Goal: Transaction & Acquisition: Book appointment/travel/reservation

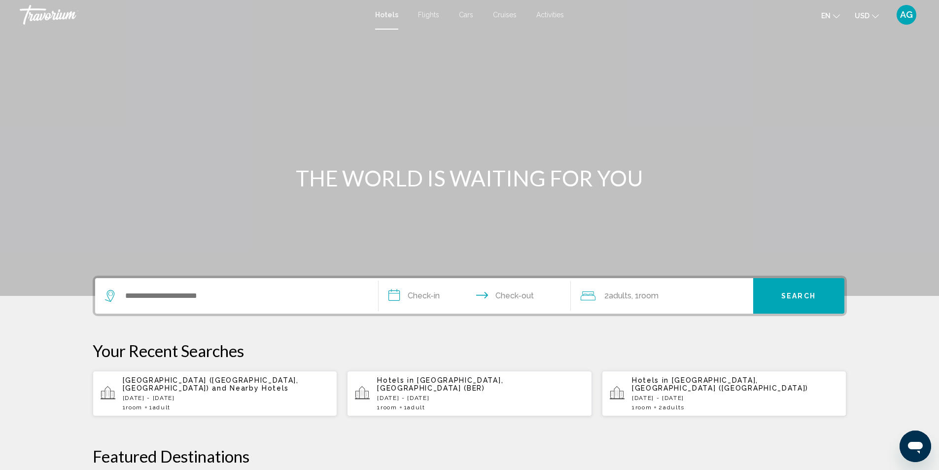
click at [239, 387] on p "Sheraton Berlin Grand Hotel Esplanade (Berlin, DE) and Nearby Hotels" at bounding box center [226, 384] width 207 height 16
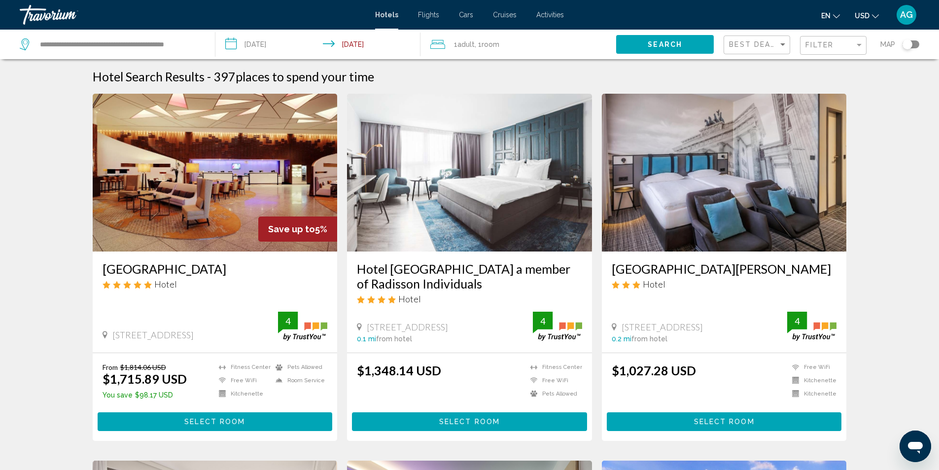
click at [245, 205] on img "Main content" at bounding box center [215, 173] width 245 height 158
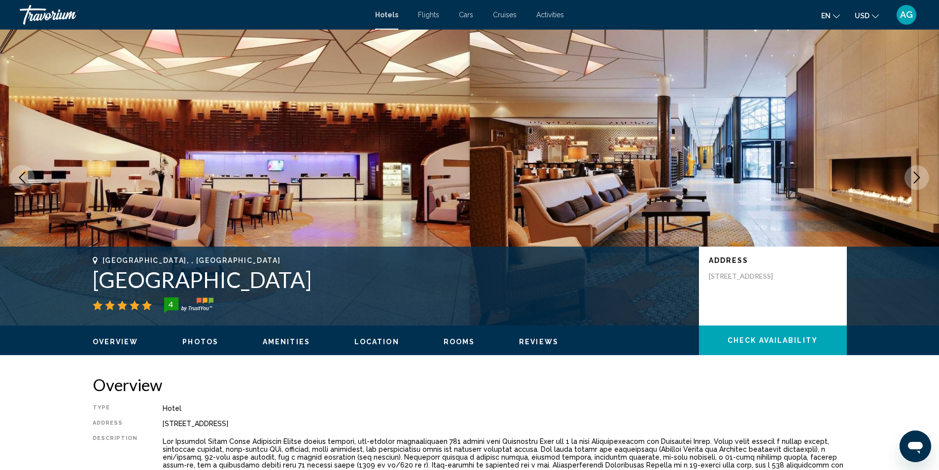
click at [920, 174] on icon "Next image" at bounding box center [916, 177] width 12 height 12
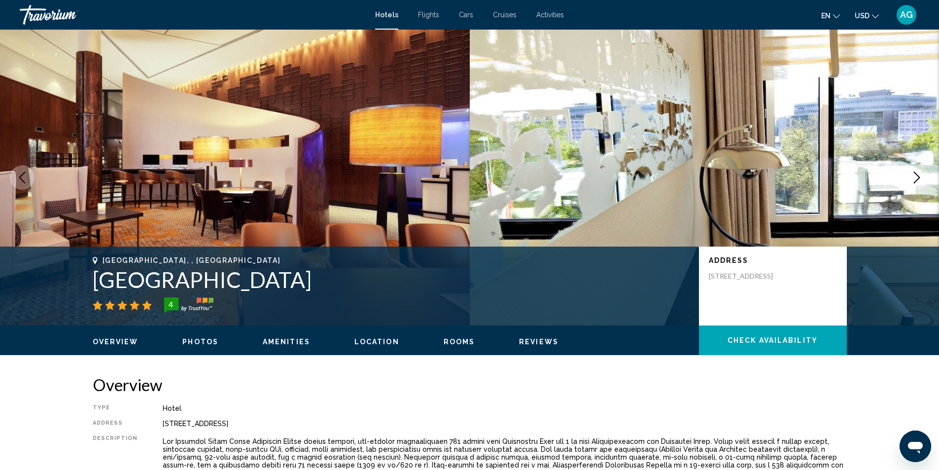
click at [920, 174] on icon "Next image" at bounding box center [916, 177] width 12 height 12
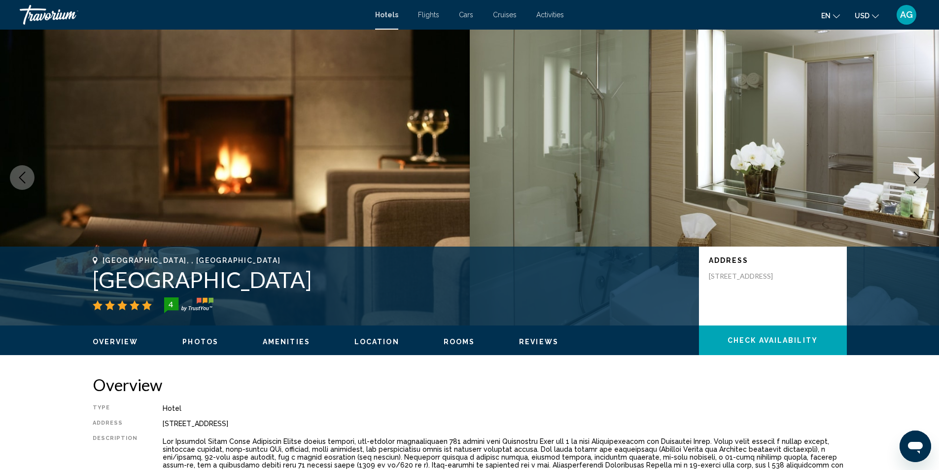
click at [920, 174] on icon "Next image" at bounding box center [916, 177] width 12 height 12
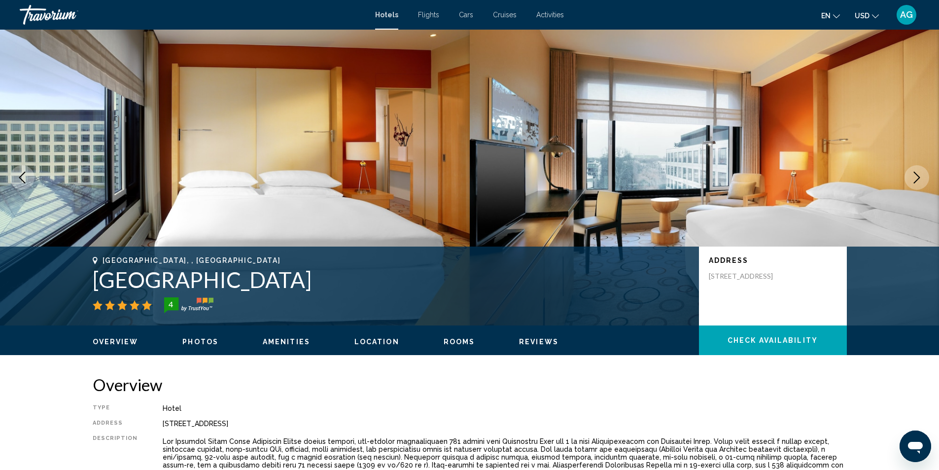
click at [920, 174] on icon "Next image" at bounding box center [916, 177] width 12 height 12
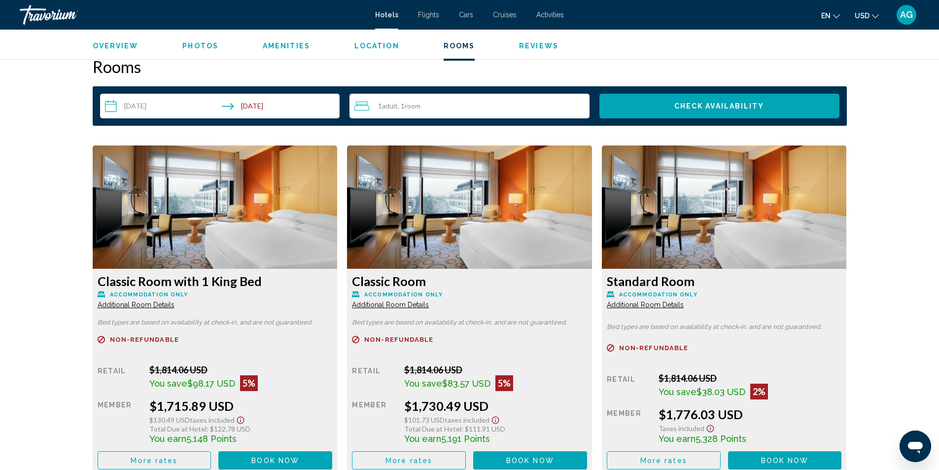
scroll to position [1232, 0]
